Goal: Find specific page/section

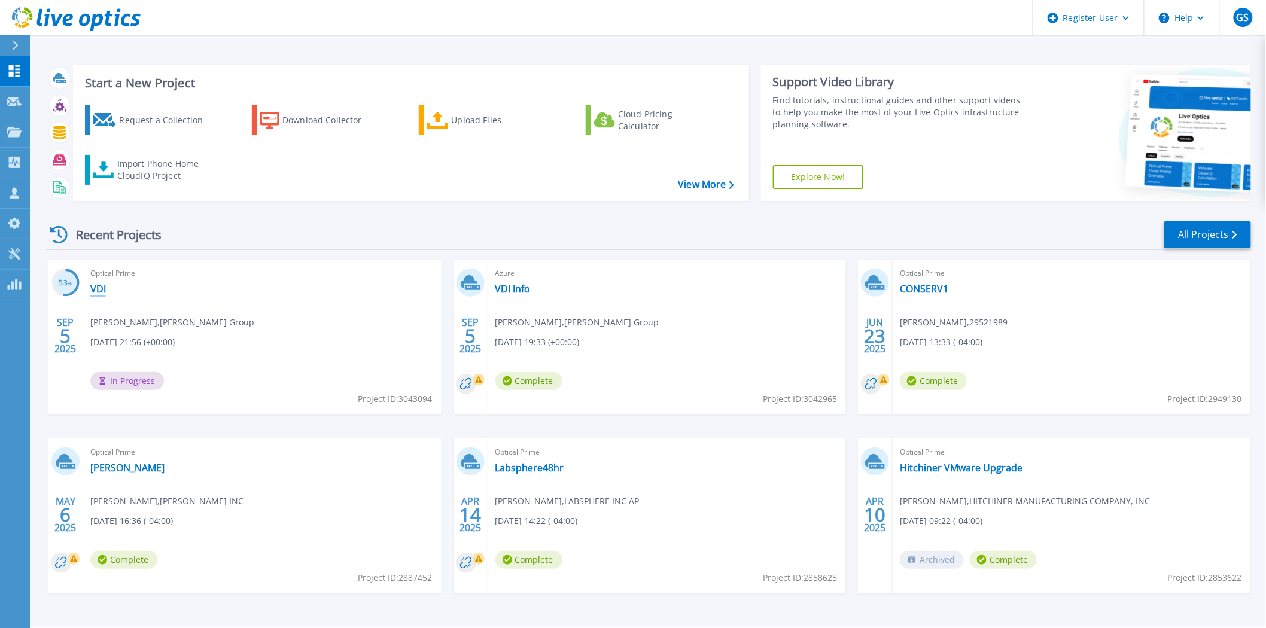
click at [98, 288] on link "VDI" at bounding box center [98, 289] width 16 height 12
click at [509, 291] on link "VDI Info" at bounding box center [512, 289] width 35 height 12
